Goal: Transaction & Acquisition: Purchase product/service

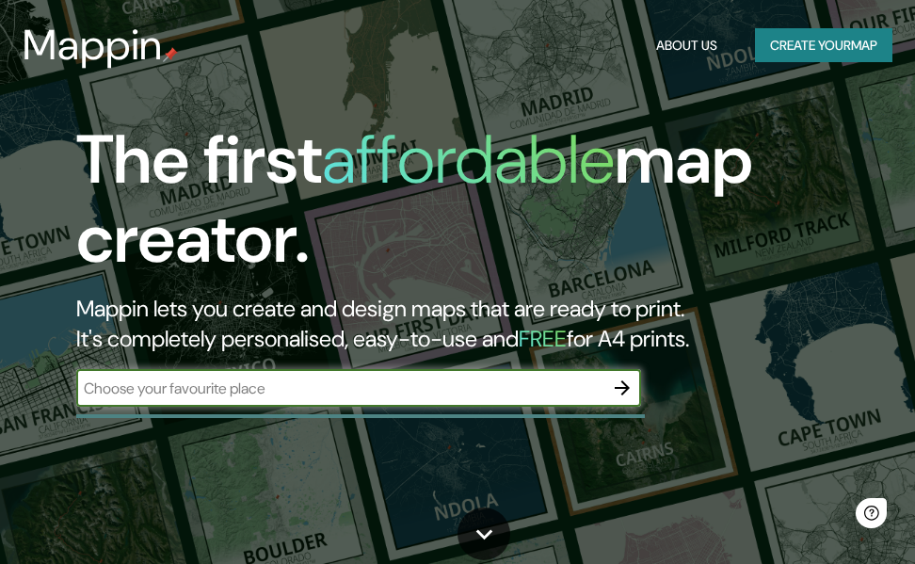
click at [394, 392] on input "text" at bounding box center [339, 388] width 527 height 22
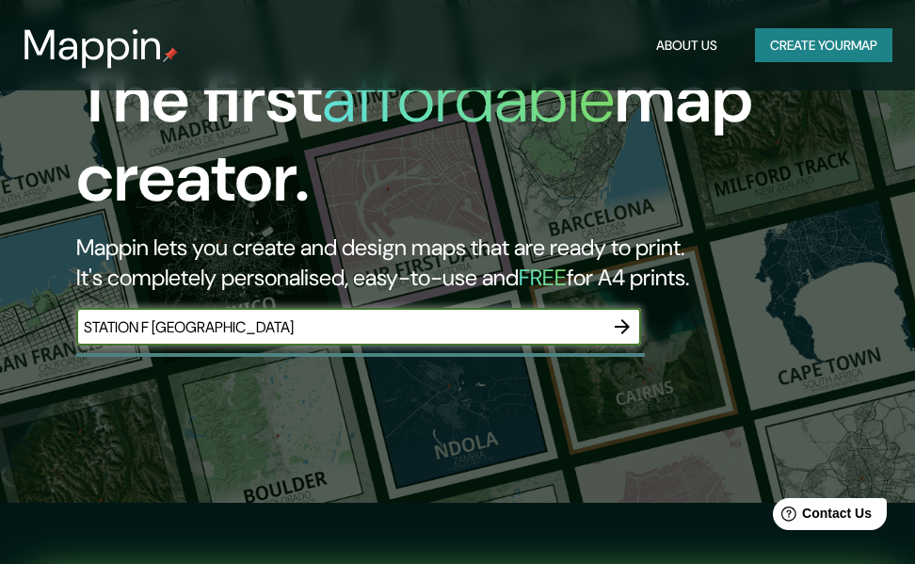
scroll to position [94, 0]
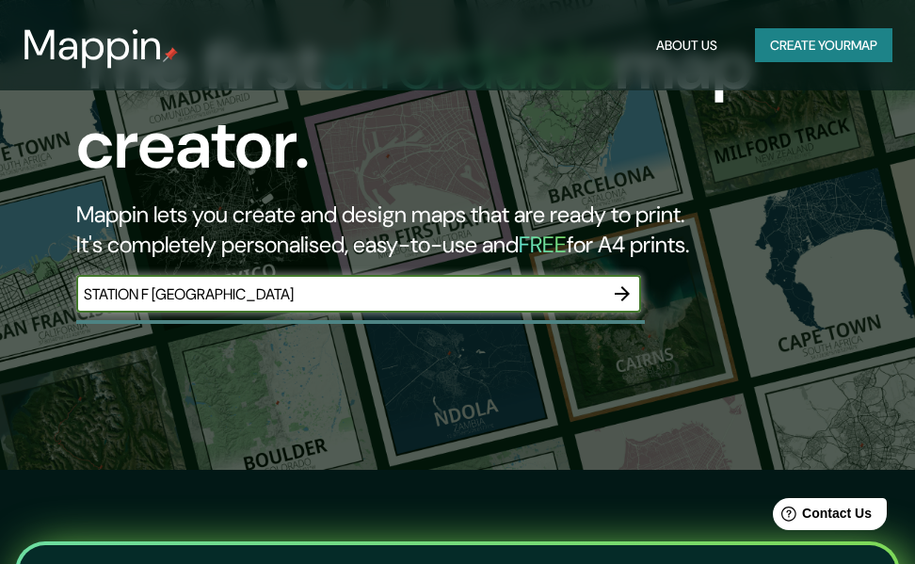
type input "STATION F [GEOGRAPHIC_DATA]"
click at [618, 293] on icon "button" at bounding box center [622, 293] width 15 height 15
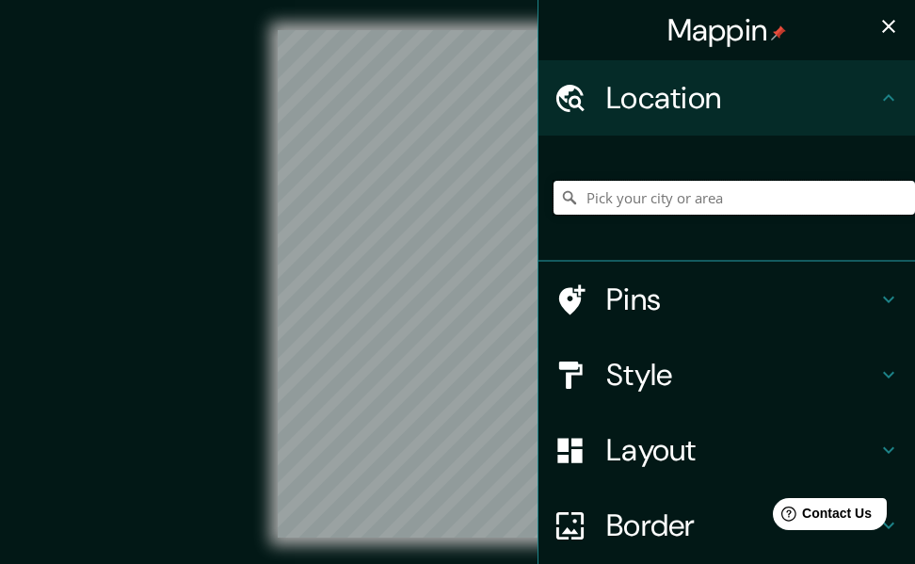
click at [643, 199] on input "Pick your city or area" at bounding box center [733, 198] width 361 height 34
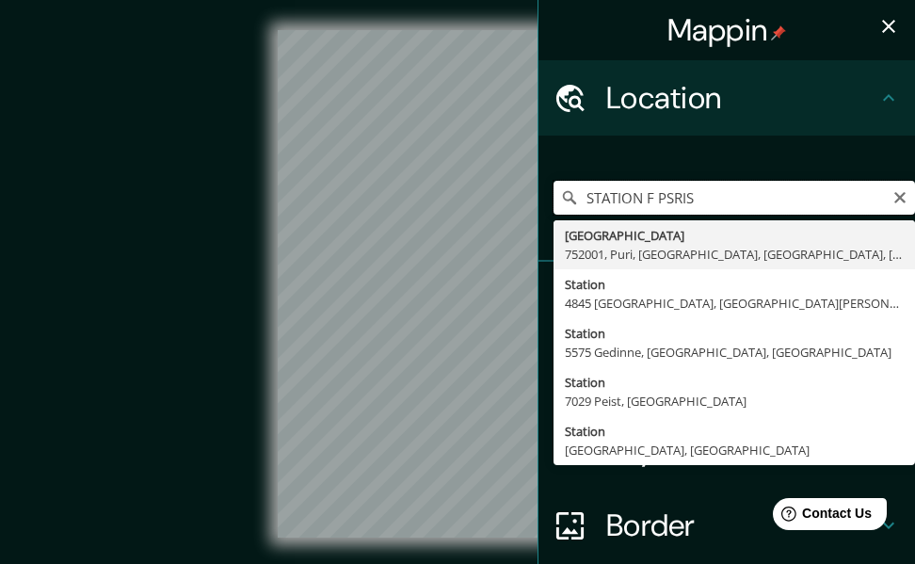
click at [659, 203] on input "STATION F PSRIS" at bounding box center [733, 198] width 361 height 34
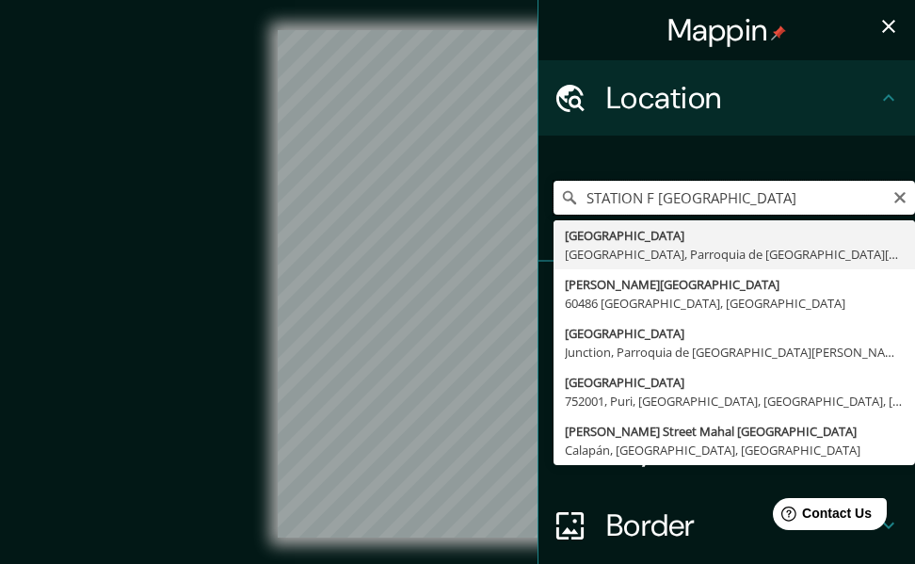
click at [651, 201] on input "STATION F [GEOGRAPHIC_DATA]" at bounding box center [733, 198] width 361 height 34
drag, startPoint x: 696, startPoint y: 198, endPoint x: 690, endPoint y: 172, distance: 26.0
click at [538, 219] on div "STATION [GEOGRAPHIC_DATA], [GEOGRAPHIC_DATA][PERSON_NAME], [GEOGRAPHIC_DATA][PE…" at bounding box center [726, 199] width 376 height 126
paste input "5 Parv. [PERSON_NAME], [GEOGRAPHIC_DATA], [GEOGRAPHIC_DATA]"
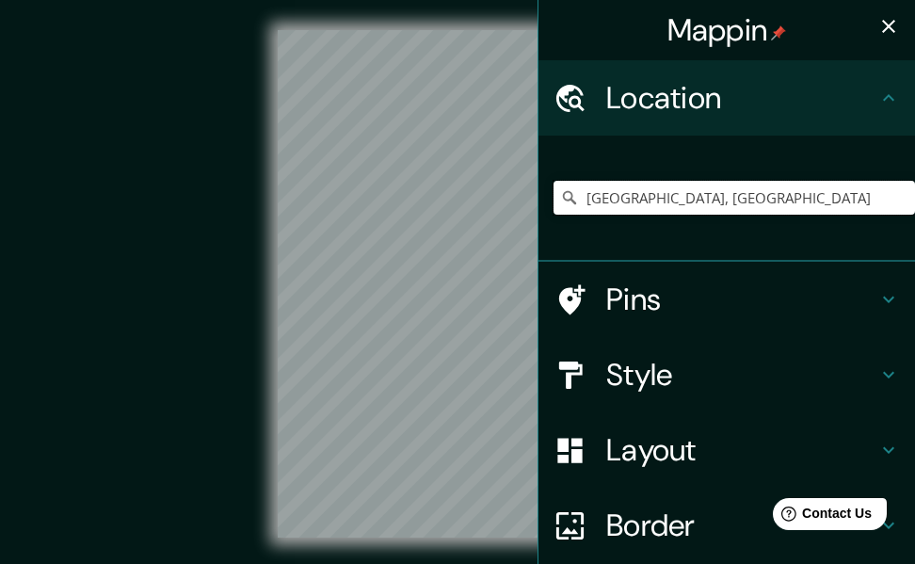
type input "[GEOGRAPHIC_DATA], [GEOGRAPHIC_DATA]"
click at [877, 32] on icon "button" at bounding box center [888, 26] width 23 height 23
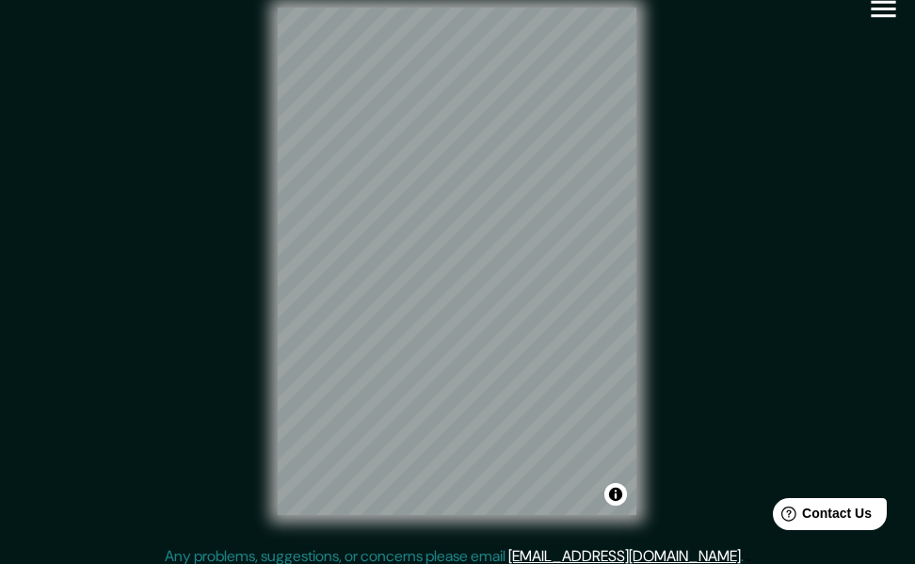
scroll to position [34, 0]
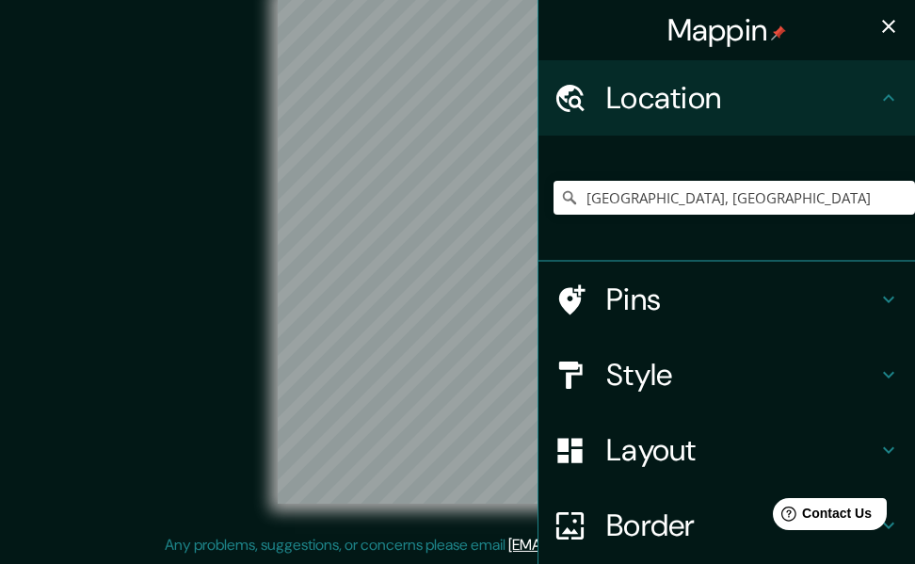
click at [688, 364] on h4 "Style" at bounding box center [741, 375] width 271 height 38
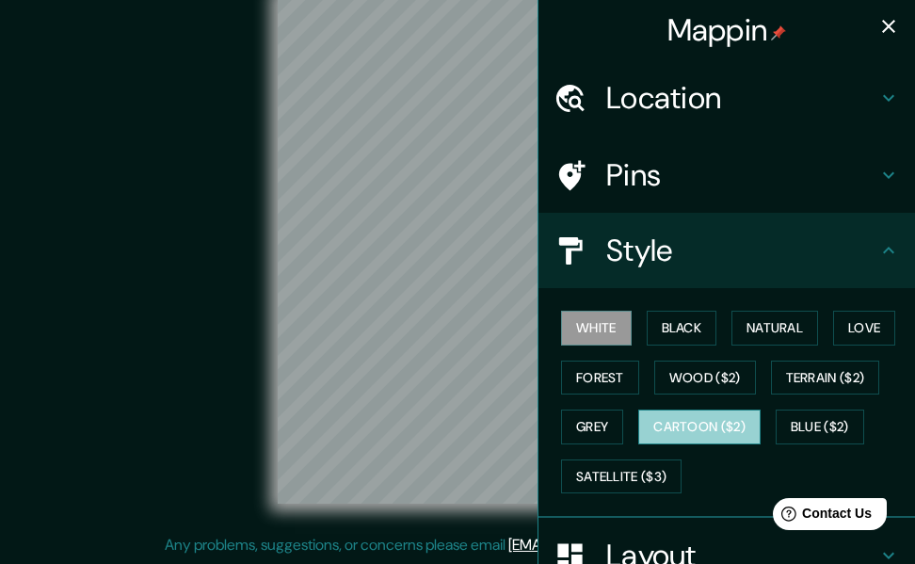
click at [694, 432] on button "Cartoon ($2)" at bounding box center [699, 426] width 122 height 35
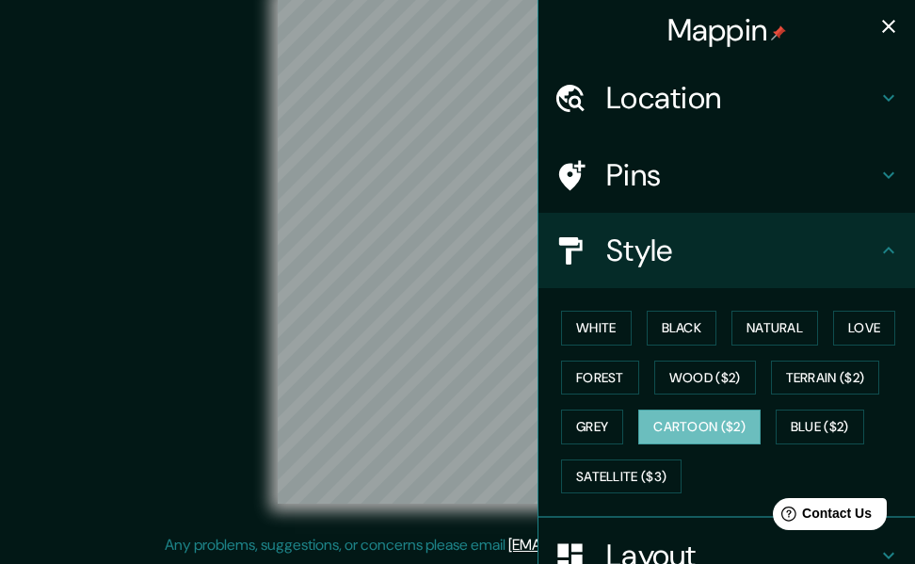
click at [877, 11] on button "button" at bounding box center [889, 27] width 38 height 38
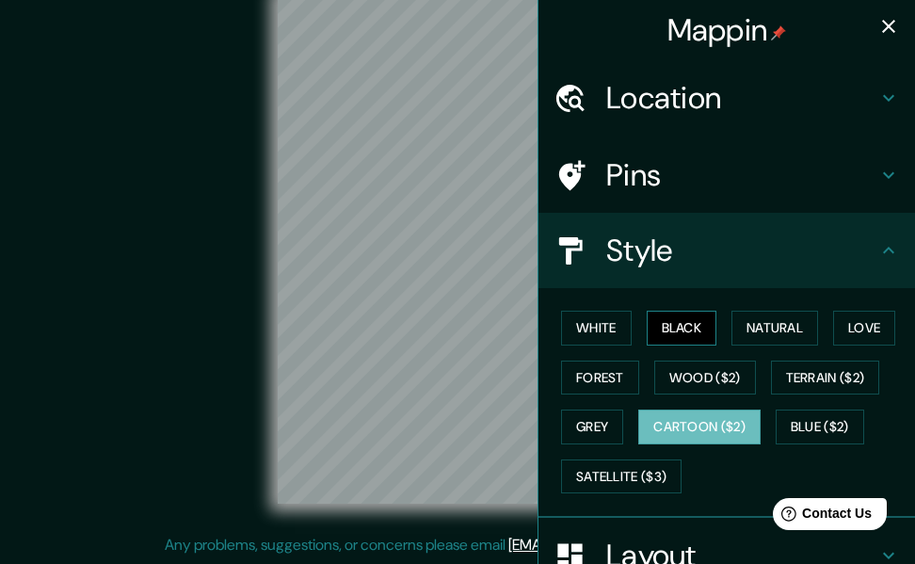
click at [659, 325] on button "Black" at bounding box center [682, 328] width 71 height 35
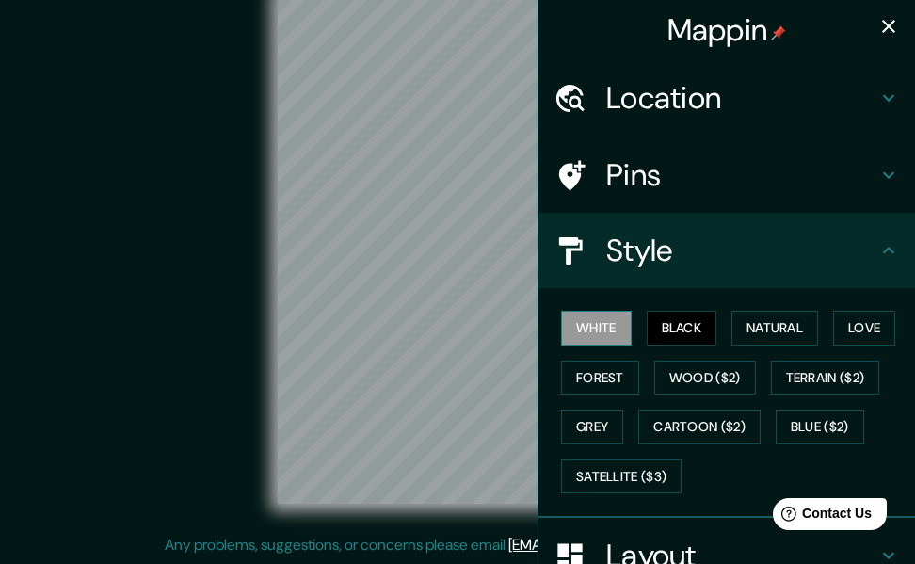
click at [592, 321] on button "White" at bounding box center [596, 328] width 71 height 35
click at [742, 328] on button "Natural" at bounding box center [774, 328] width 87 height 35
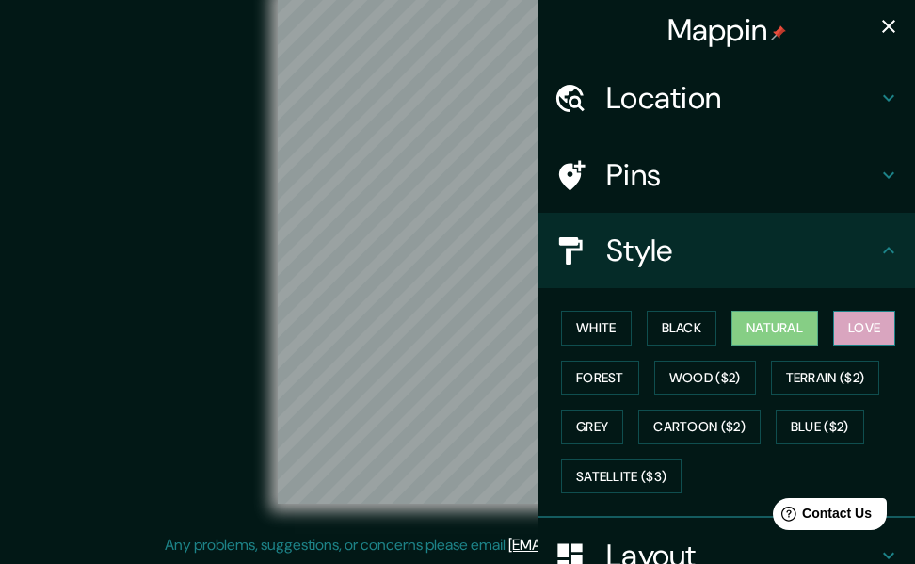
click at [848, 328] on button "Love" at bounding box center [864, 328] width 62 height 35
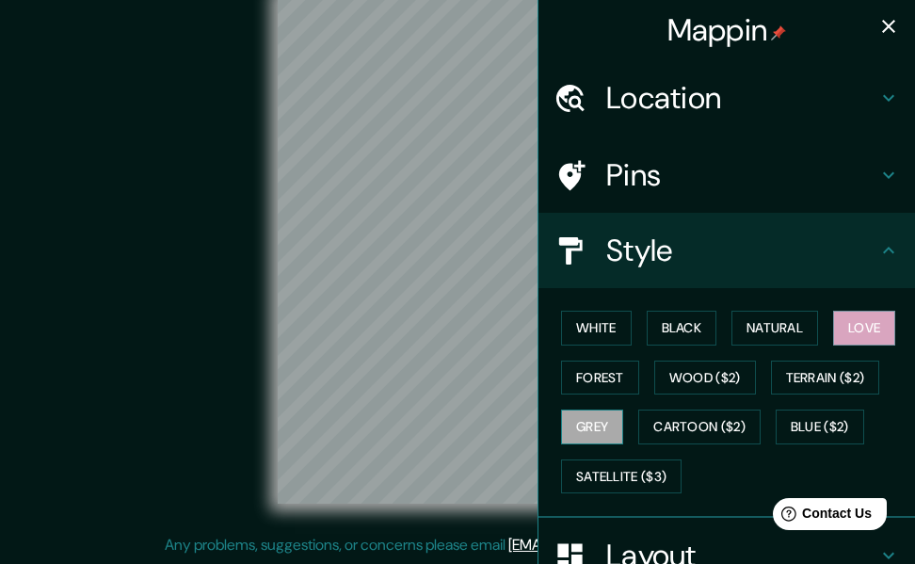
click at [582, 419] on button "Grey" at bounding box center [592, 426] width 62 height 35
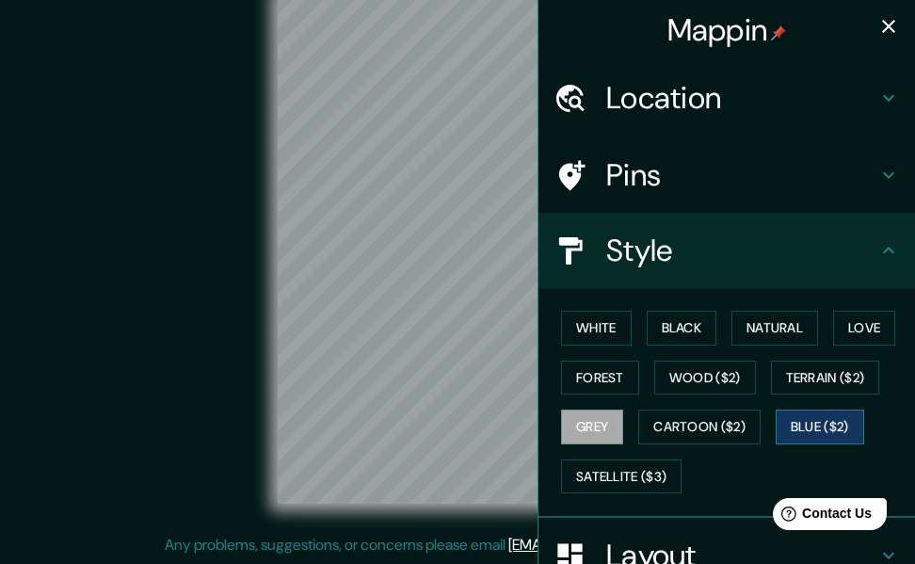
click at [792, 424] on button "Blue ($2)" at bounding box center [820, 426] width 88 height 35
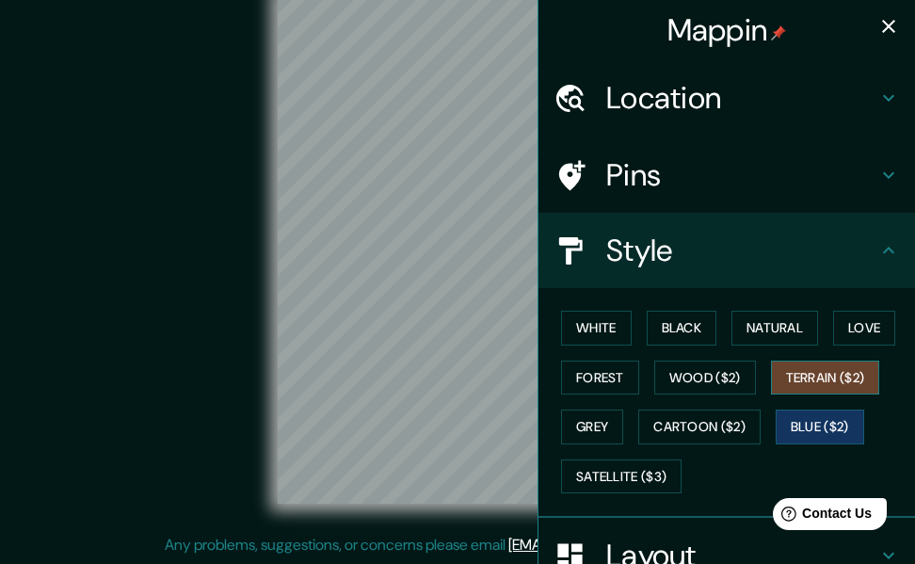
click at [792, 382] on button "Terrain ($2)" at bounding box center [825, 377] width 109 height 35
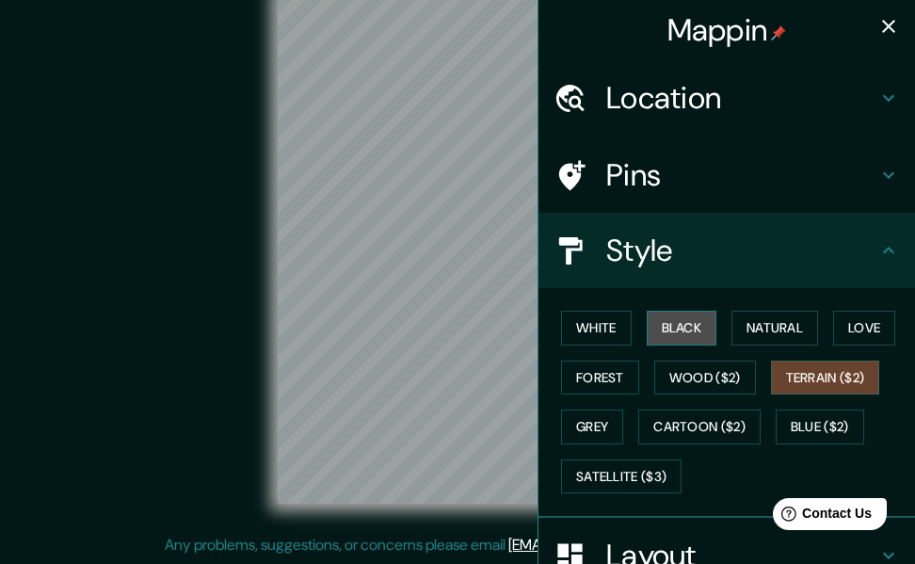
click at [647, 336] on button "Black" at bounding box center [682, 328] width 71 height 35
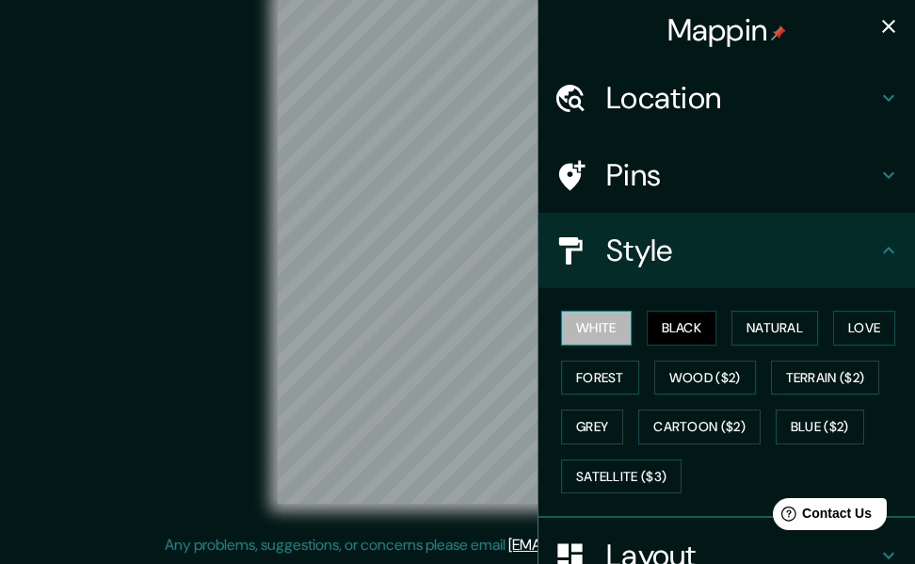
click at [603, 328] on button "White" at bounding box center [596, 328] width 71 height 35
click at [877, 29] on icon "button" at bounding box center [888, 26] width 23 height 23
